Goal: Manage account settings

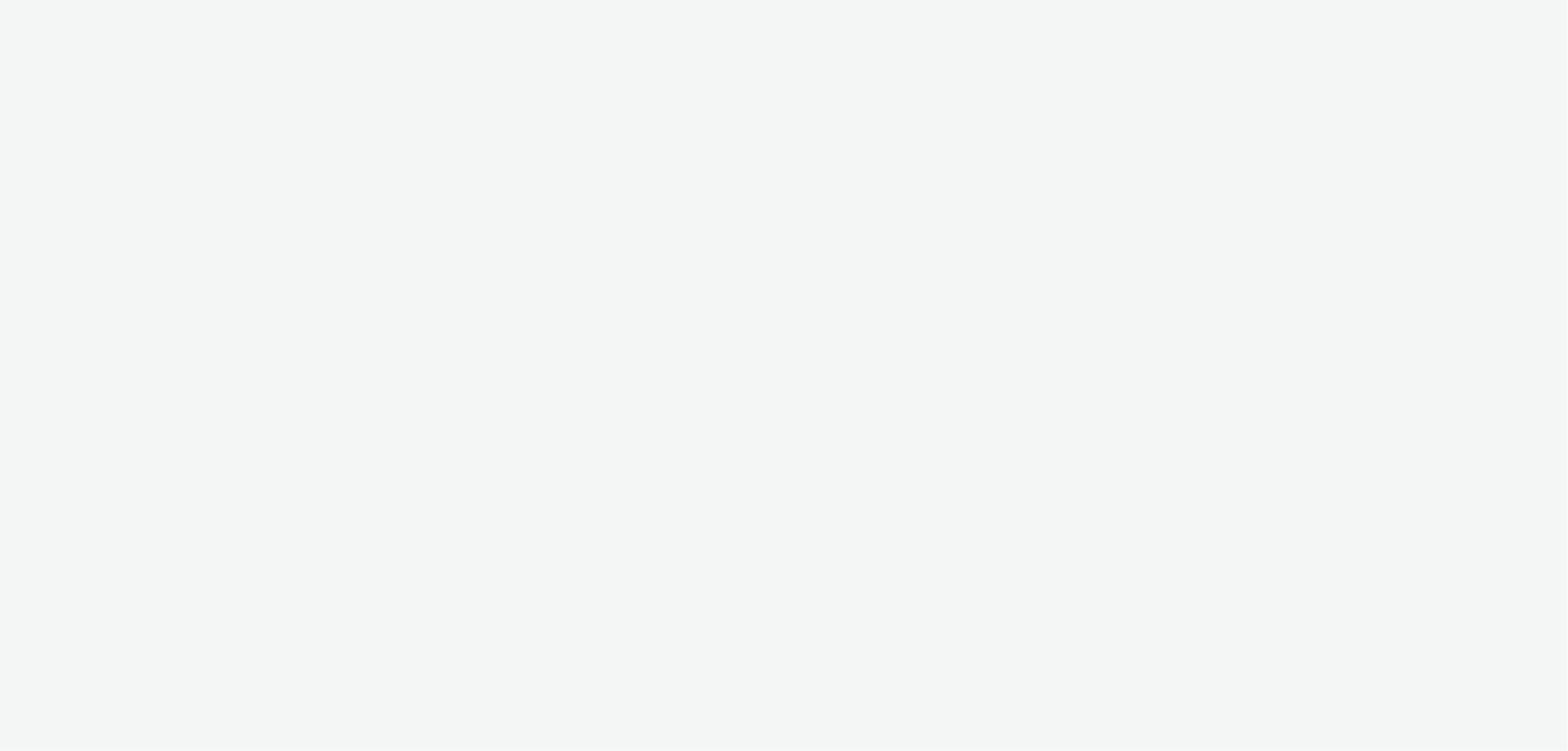
select select "47c37c18-910e-43a3-bb91-a2beb2847406"
select select "11a7df10-284f-415c-b52a-427acf4c31ae"
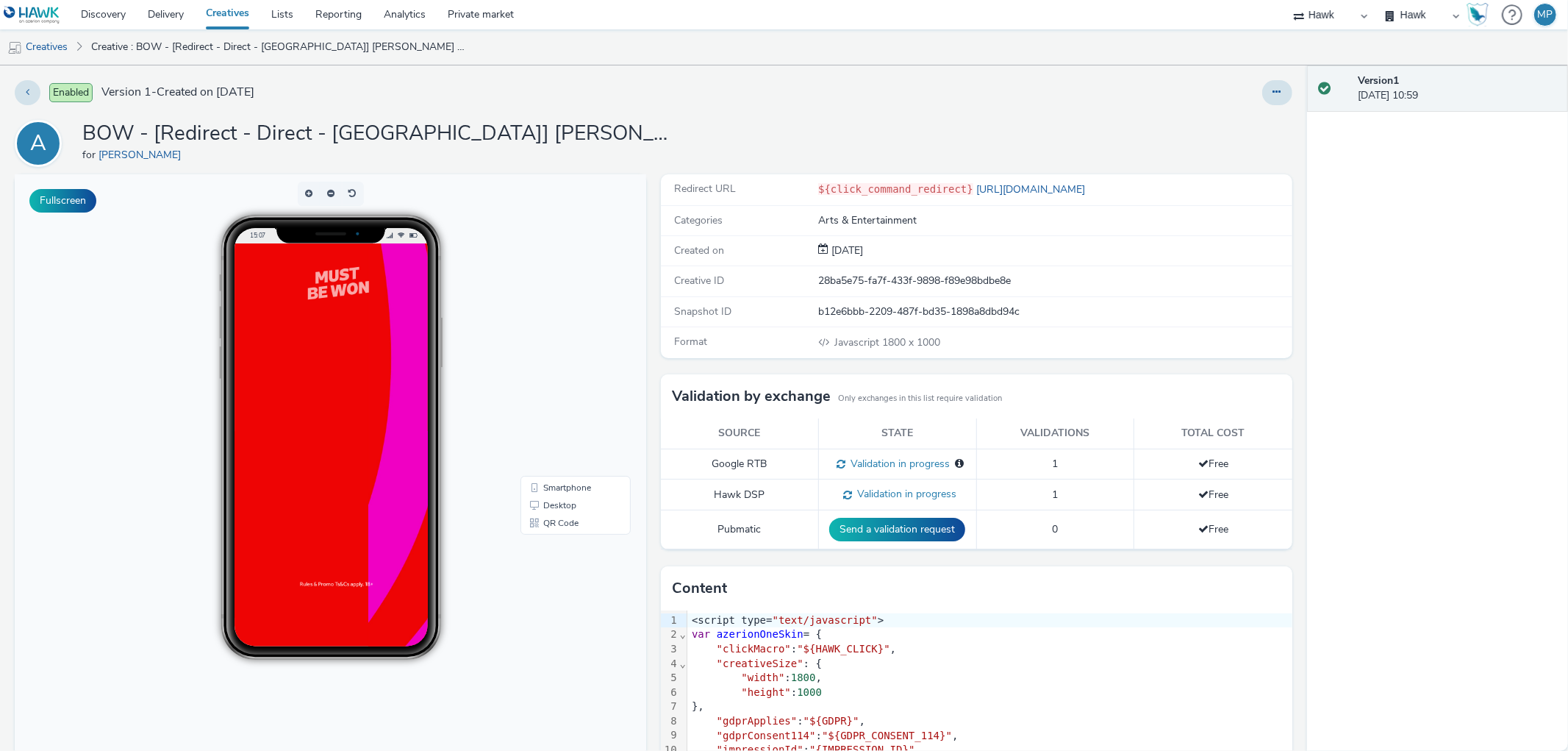
click at [319, 461] on div at bounding box center [381, 611] width 294 height 736
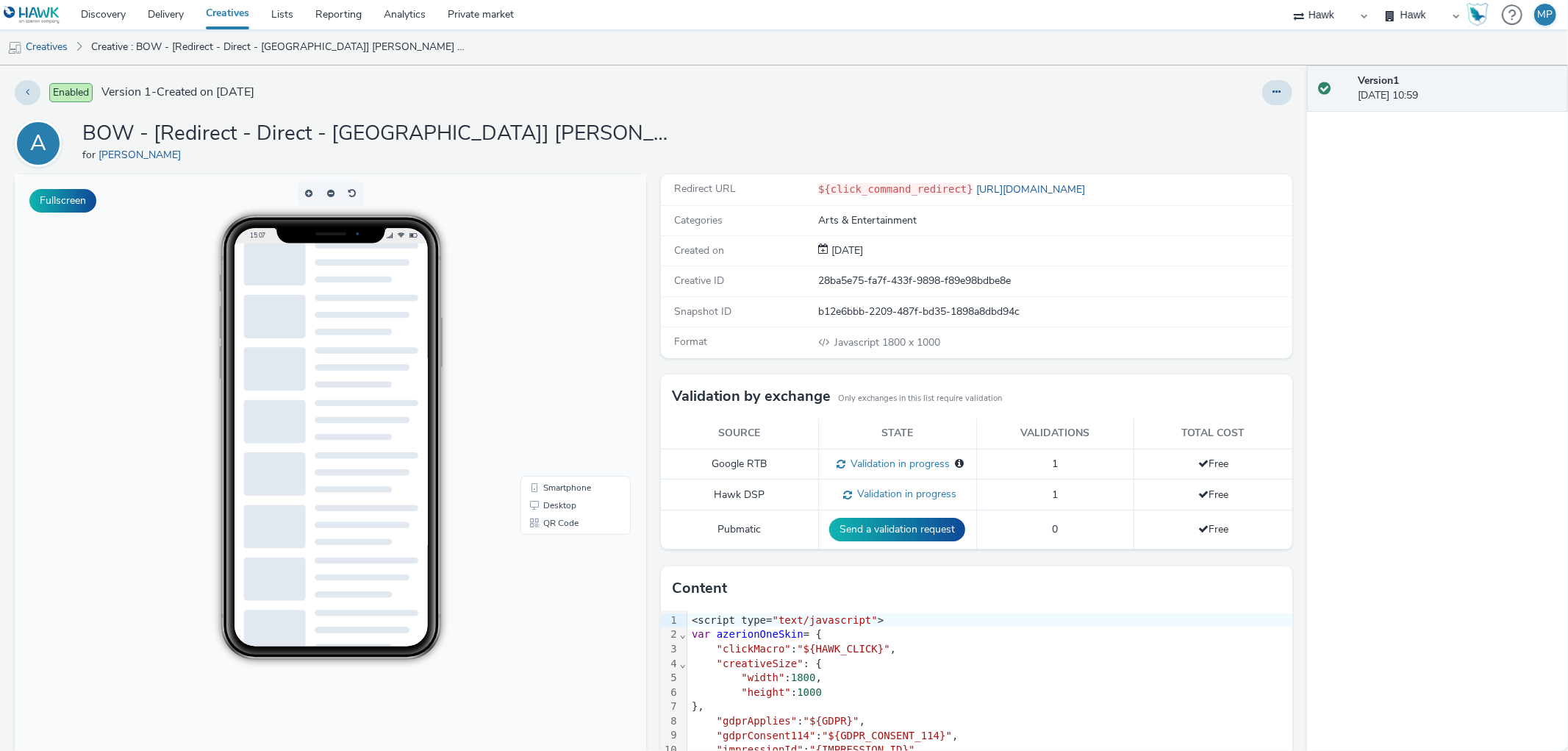
scroll to position [333, 0]
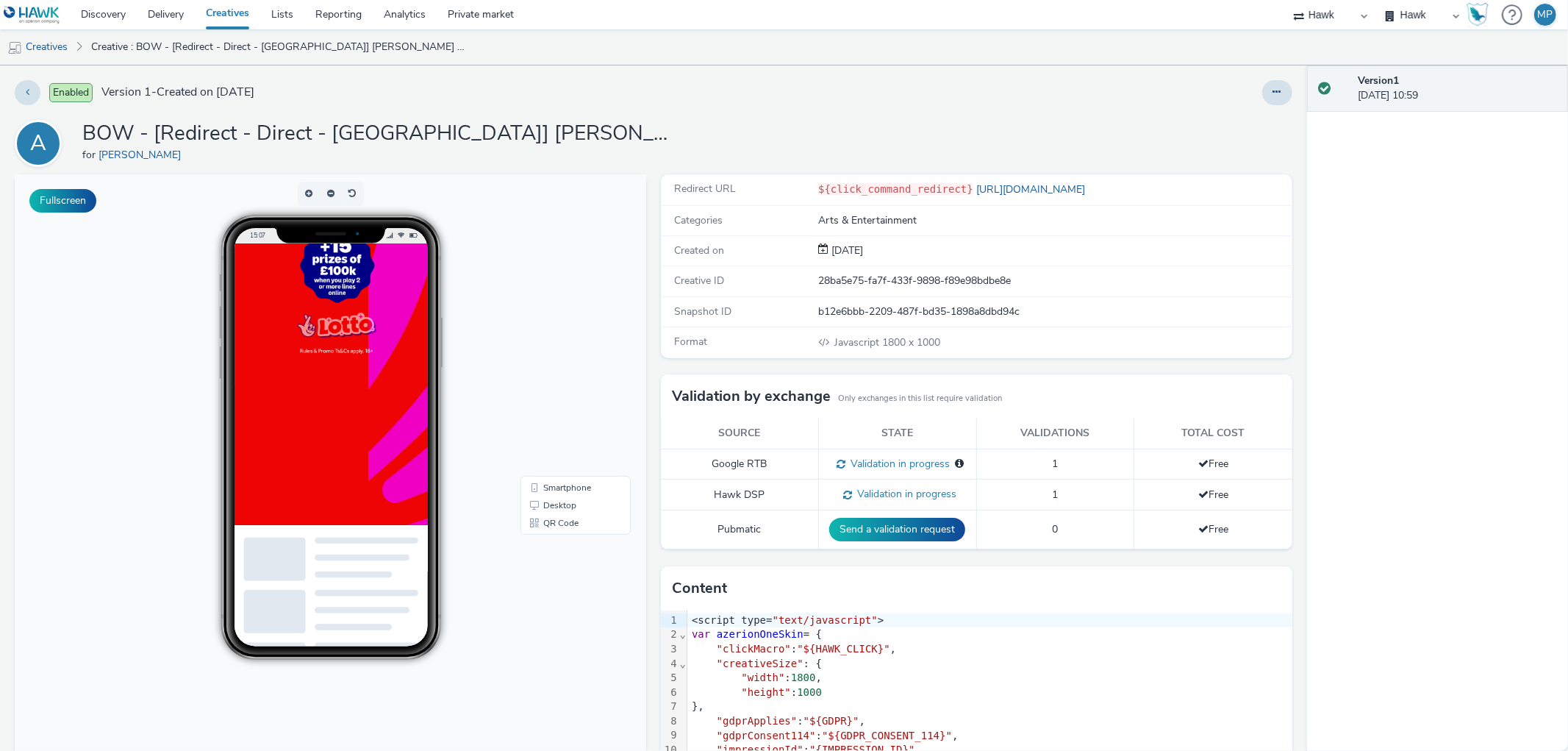
click at [437, 702] on div at bounding box center [381, 378] width 294 height 736
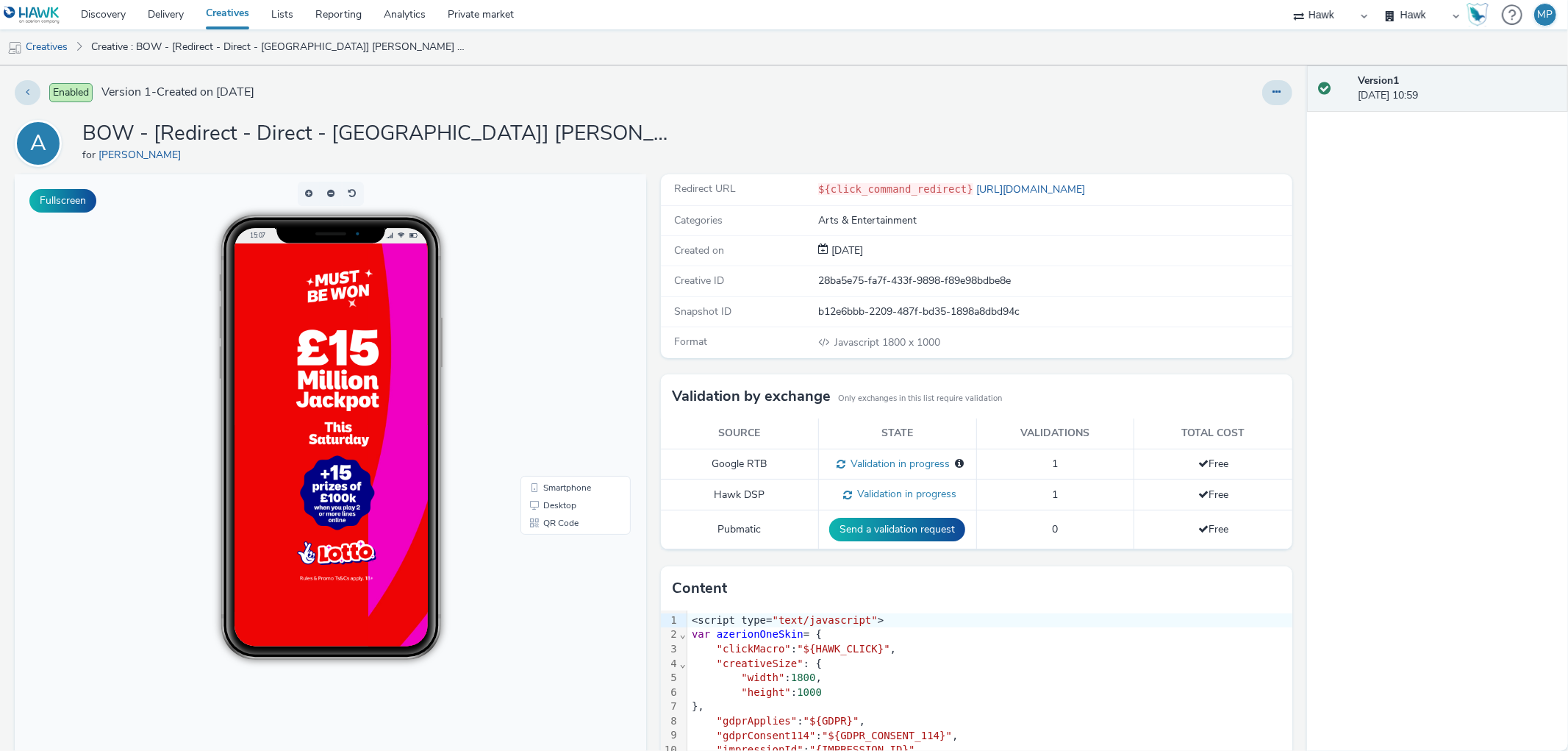
scroll to position [0, 0]
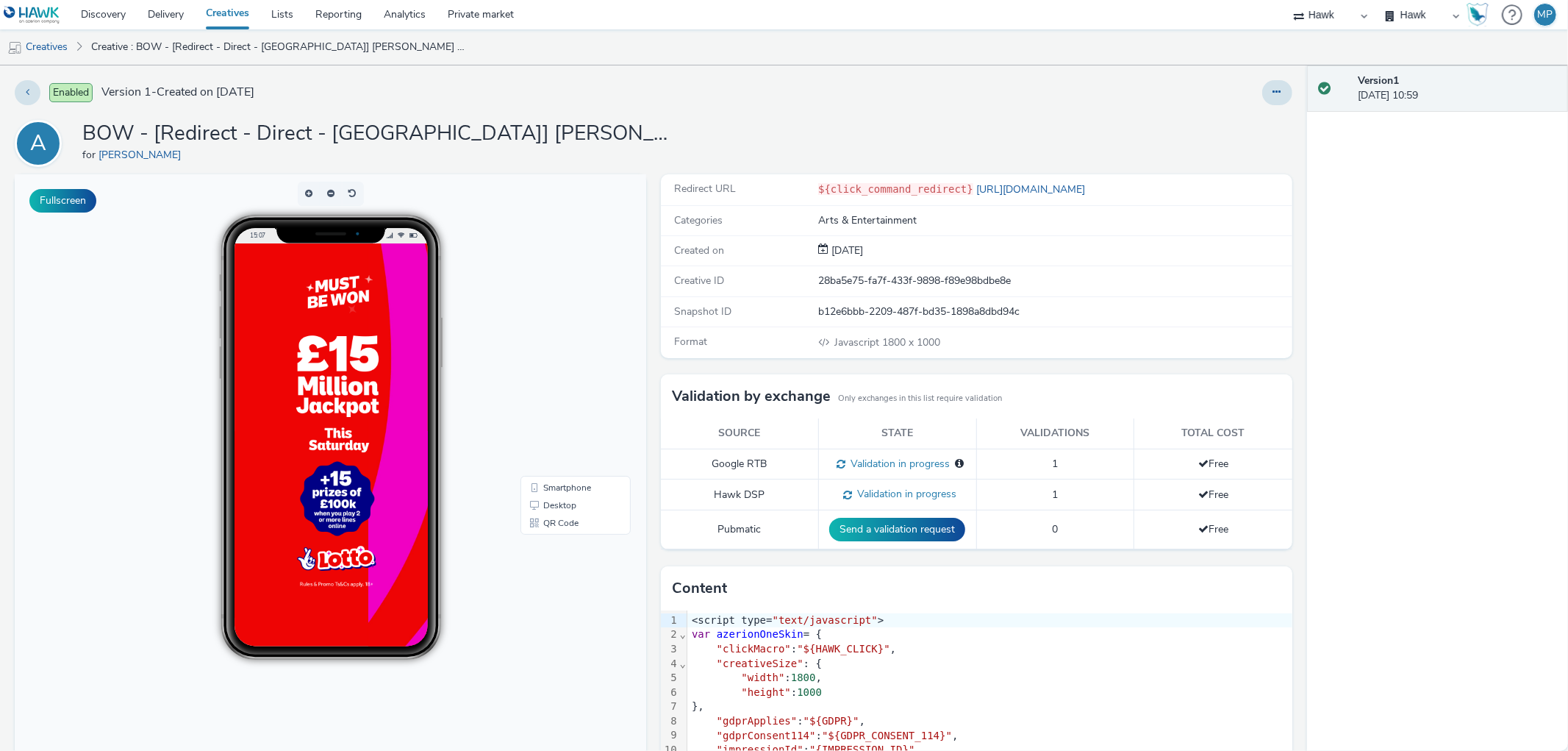
click at [276, 358] on div at bounding box center [381, 611] width 294 height 736
click at [462, 322] on div at bounding box center [381, 611] width 294 height 736
